Goal: Task Accomplishment & Management: Manage account settings

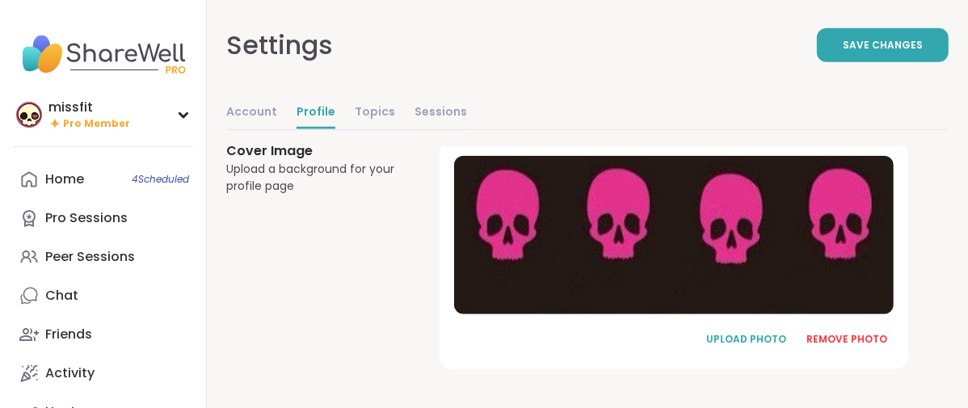
scroll to position [1284, 0]
click at [855, 332] on div "REMOVE PHOTO" at bounding box center [846, 339] width 81 height 15
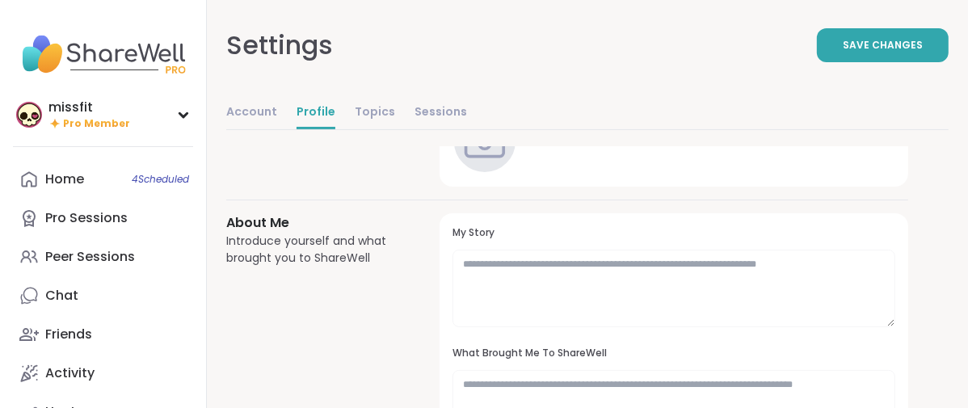
scroll to position [0, 0]
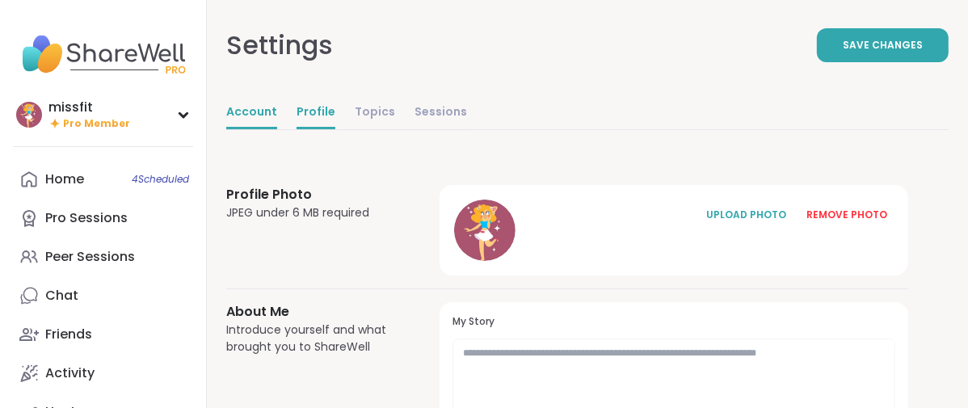
click at [277, 129] on link "Account" at bounding box center [251, 113] width 51 height 32
select select "**"
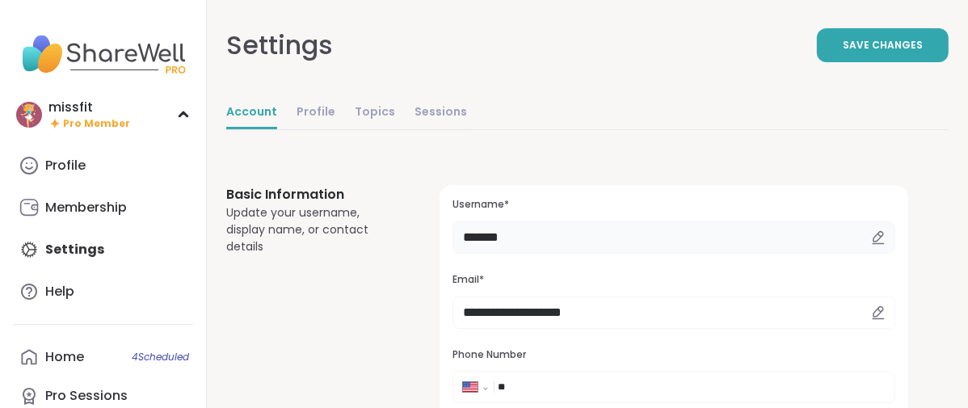
click at [633, 254] on input "*******" at bounding box center [673, 237] width 443 height 32
type input "*"
type input "*********"
drag, startPoint x: 814, startPoint y: 57, endPoint x: 801, endPoint y: 62, distance: 13.1
click at [817, 57] on button "Save Changes" at bounding box center [883, 45] width 132 height 34
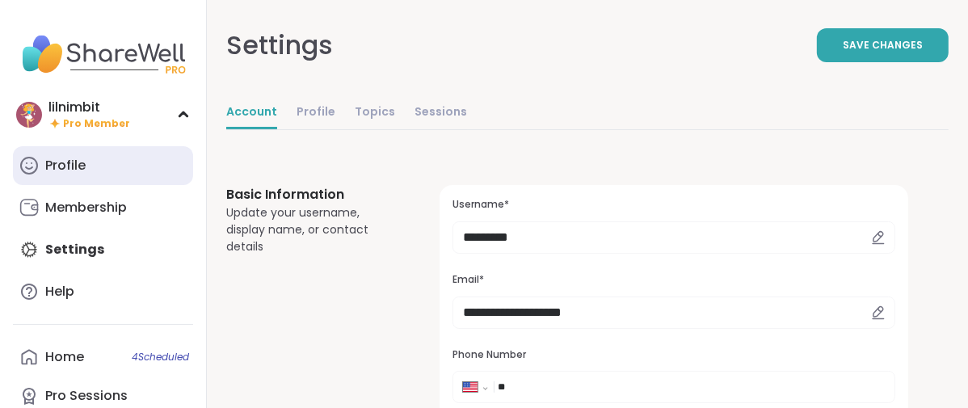
click at [60, 175] on div "Profile" at bounding box center [65, 166] width 40 height 18
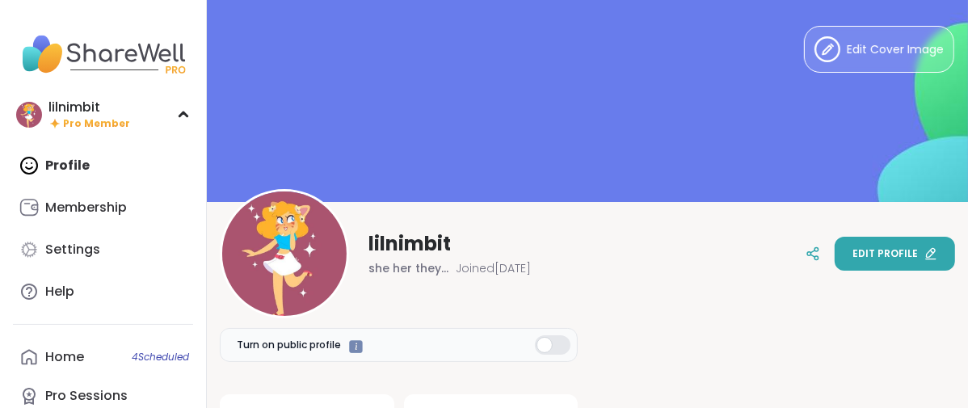
click at [872, 255] on span "Edit profile" at bounding box center [884, 253] width 65 height 15
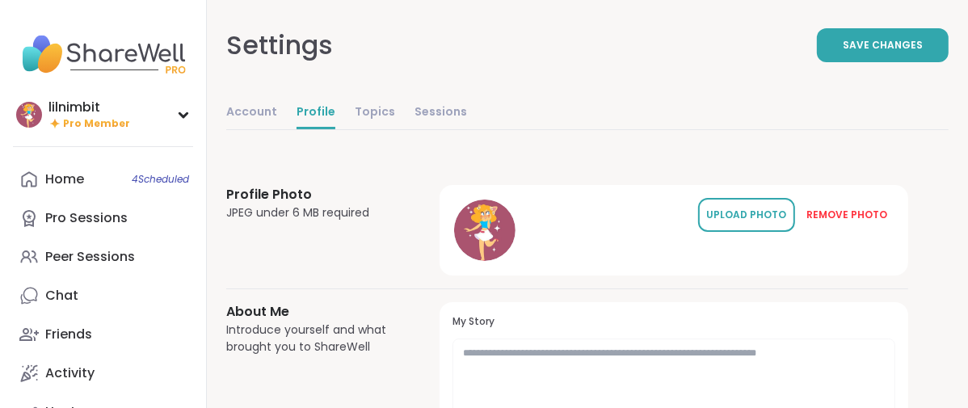
click at [750, 222] on div "UPLOAD PHOTO" at bounding box center [746, 215] width 81 height 15
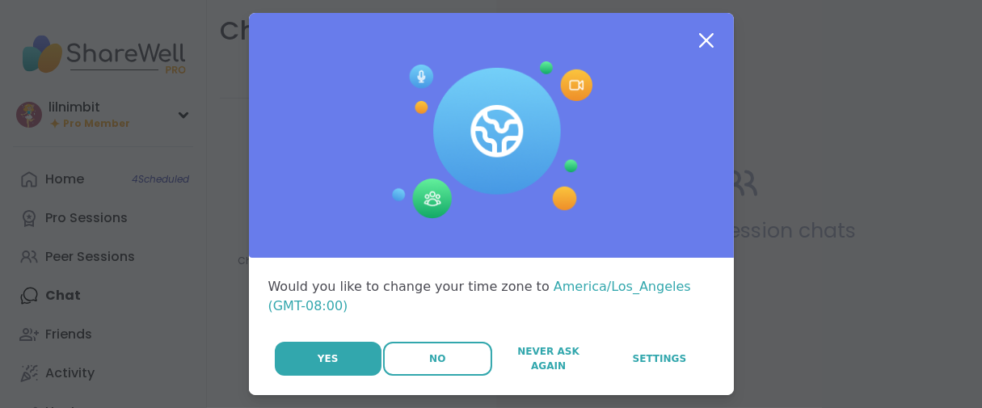
click at [435, 376] on button "No" at bounding box center [437, 359] width 109 height 34
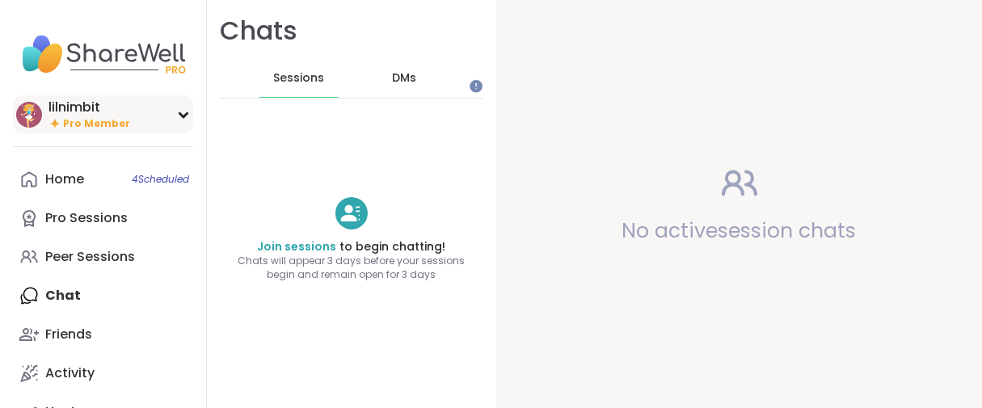
click at [114, 116] on div "lilnimbit" at bounding box center [89, 108] width 82 height 18
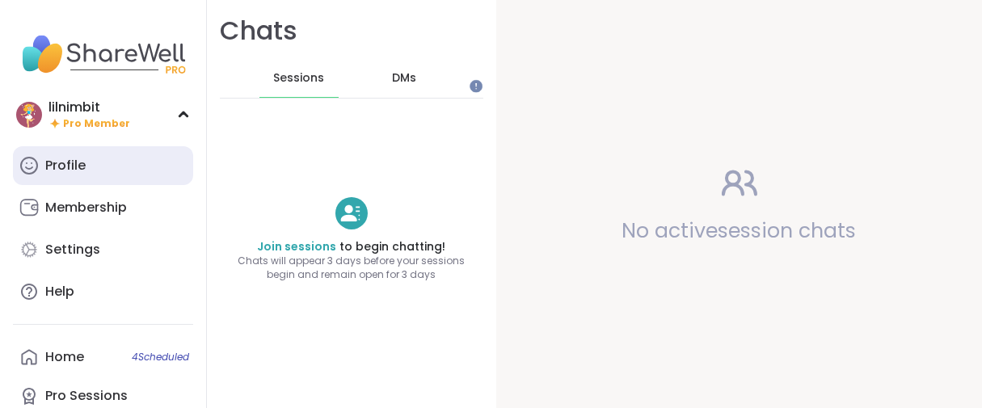
click at [103, 175] on link "Profile" at bounding box center [103, 165] width 180 height 39
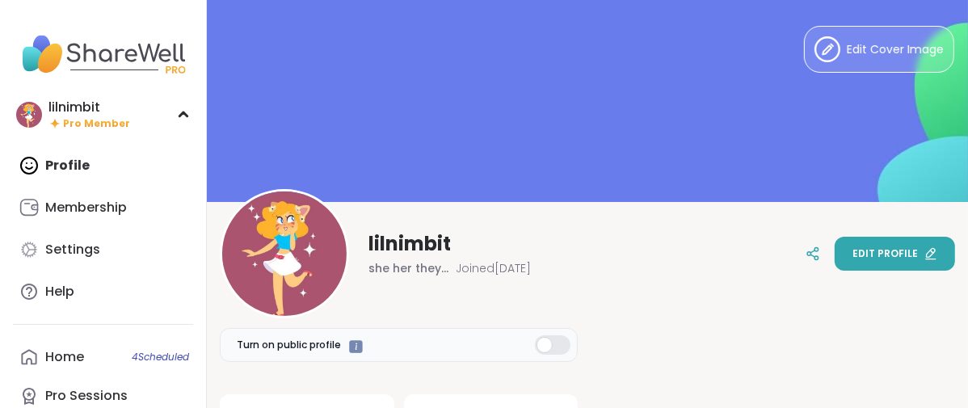
click at [852, 246] on span "Edit profile" at bounding box center [884, 253] width 65 height 15
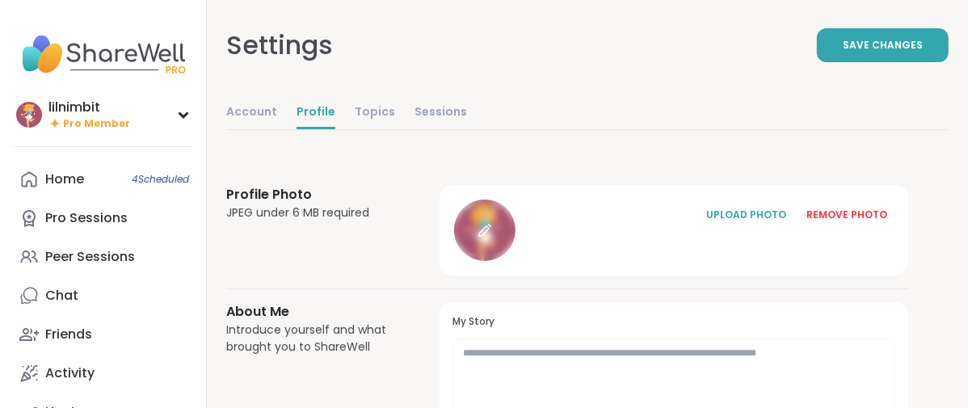
click at [489, 237] on icon at bounding box center [483, 231] width 11 height 11
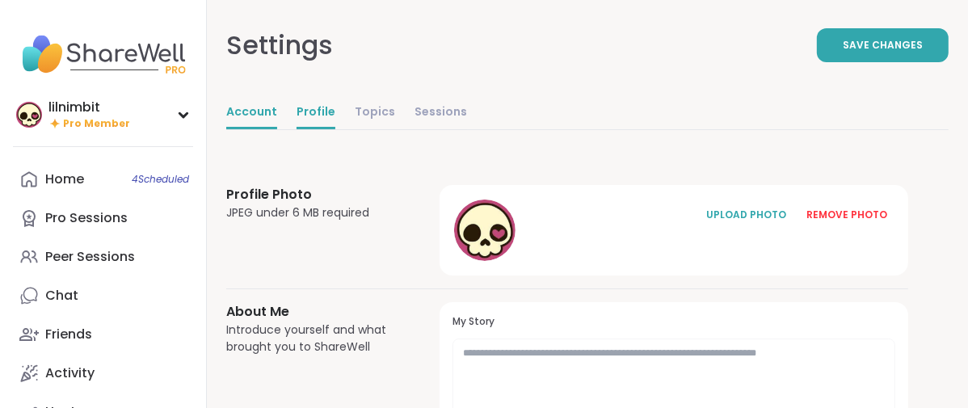
click at [277, 129] on link "Account" at bounding box center [251, 113] width 51 height 32
select select "**"
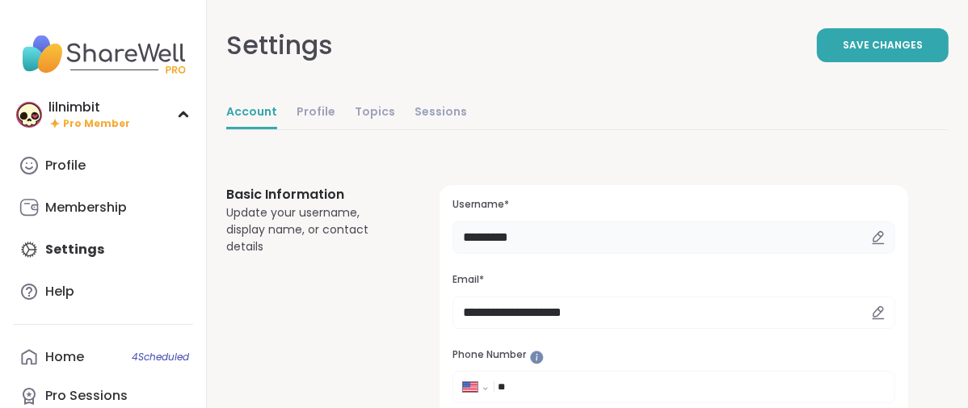
click at [620, 254] on input "*********" at bounding box center [673, 237] width 443 height 32
type input "*"
type input "*******"
click at [817, 62] on button "Save Changes" at bounding box center [883, 45] width 132 height 34
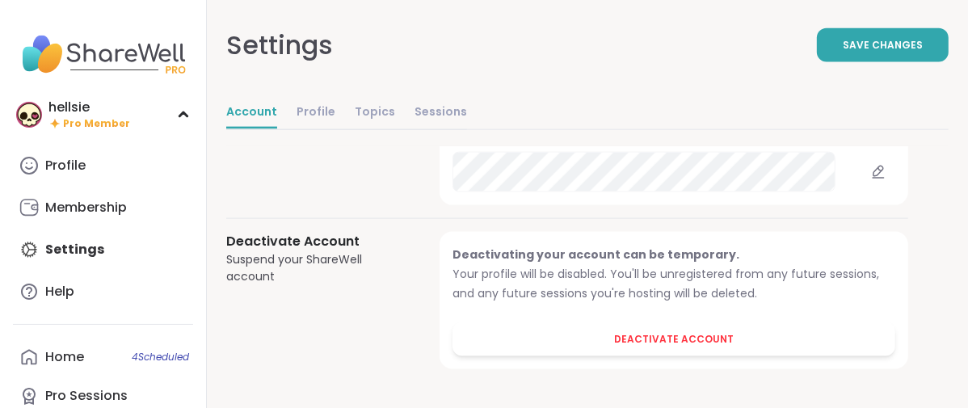
scroll to position [2088, 0]
click at [335, 129] on link "Profile" at bounding box center [315, 113] width 39 height 32
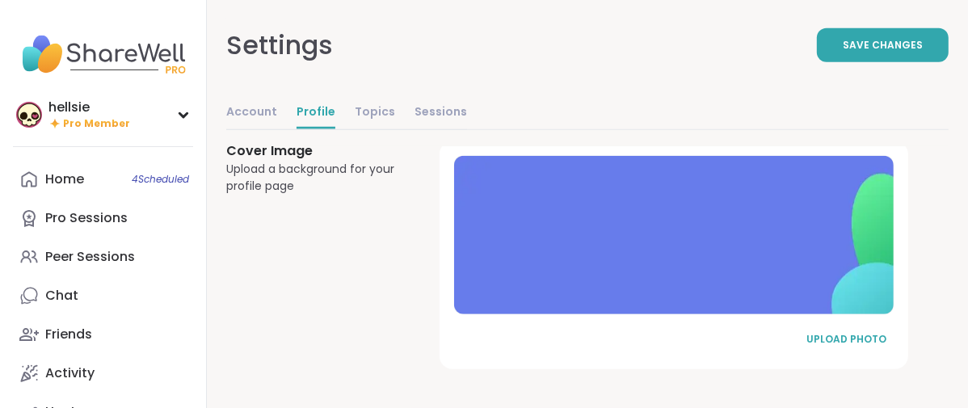
scroll to position [1278, 0]
click at [834, 332] on div "UPLOAD PHOTO" at bounding box center [846, 339] width 81 height 15
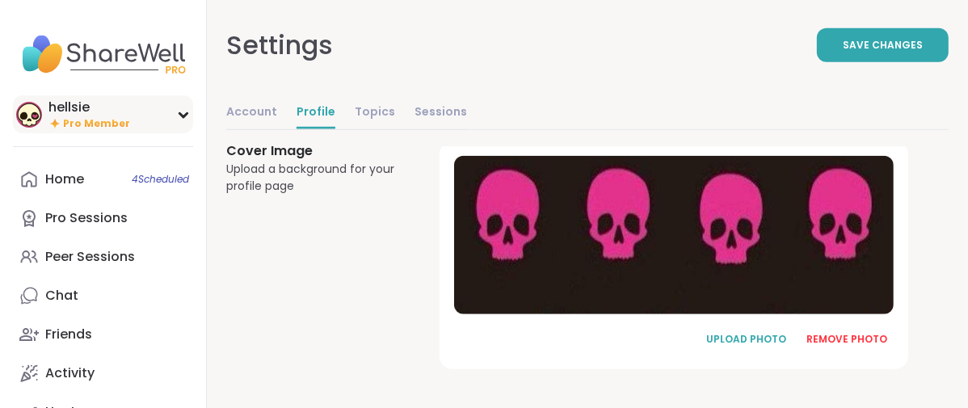
click at [61, 130] on icon at bounding box center [54, 123] width 13 height 14
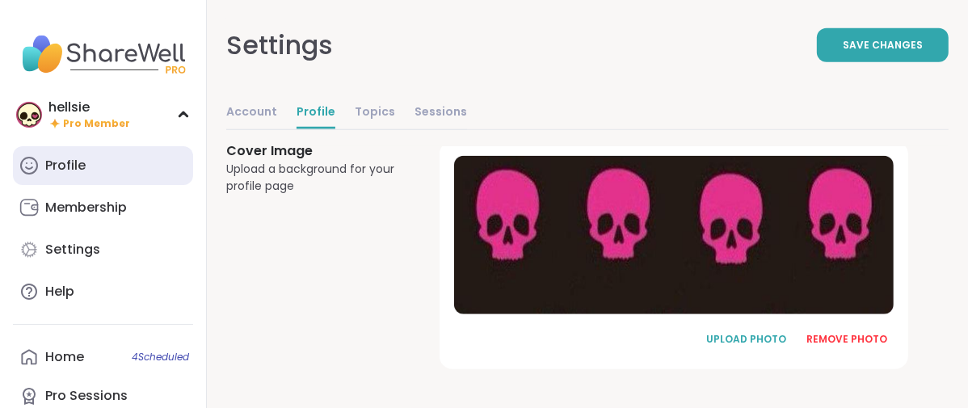
click at [56, 175] on div "Profile" at bounding box center [65, 166] width 40 height 18
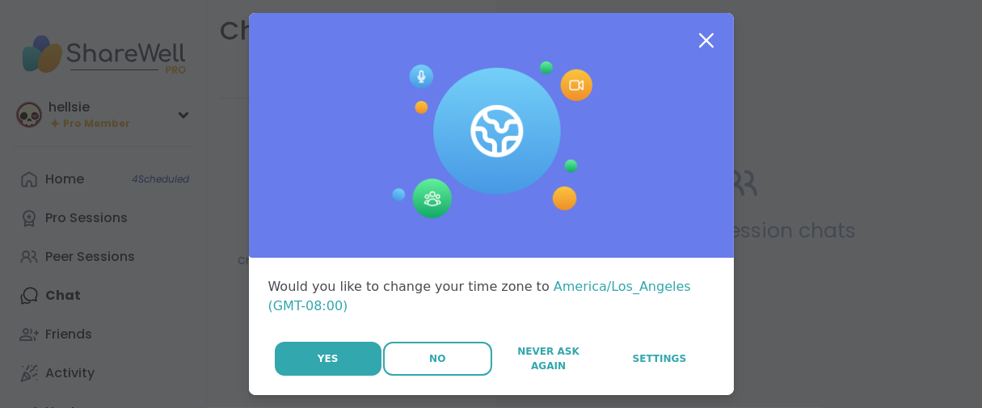
click at [386, 376] on button "No" at bounding box center [437, 359] width 109 height 34
